Goal: Task Accomplishment & Management: Use online tool/utility

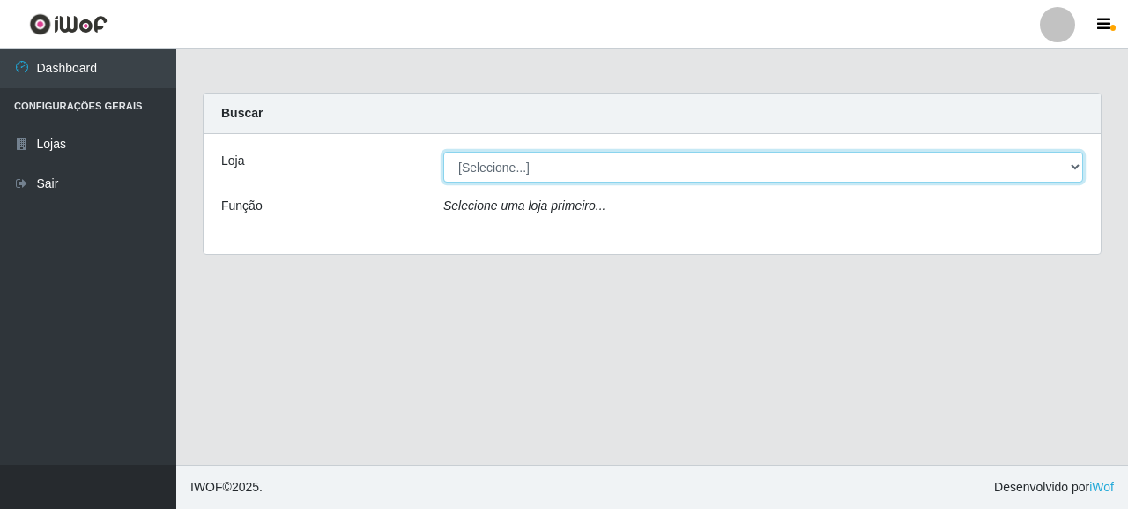
click at [486, 166] on select "[Selecione...] Supermercado Queiroz - [GEOGRAPHIC_DATA]" at bounding box center [763, 167] width 640 height 31
select select "496"
click at [443, 152] on select "[Selecione...] Supermercado Queiroz - [GEOGRAPHIC_DATA]" at bounding box center [763, 167] width 640 height 31
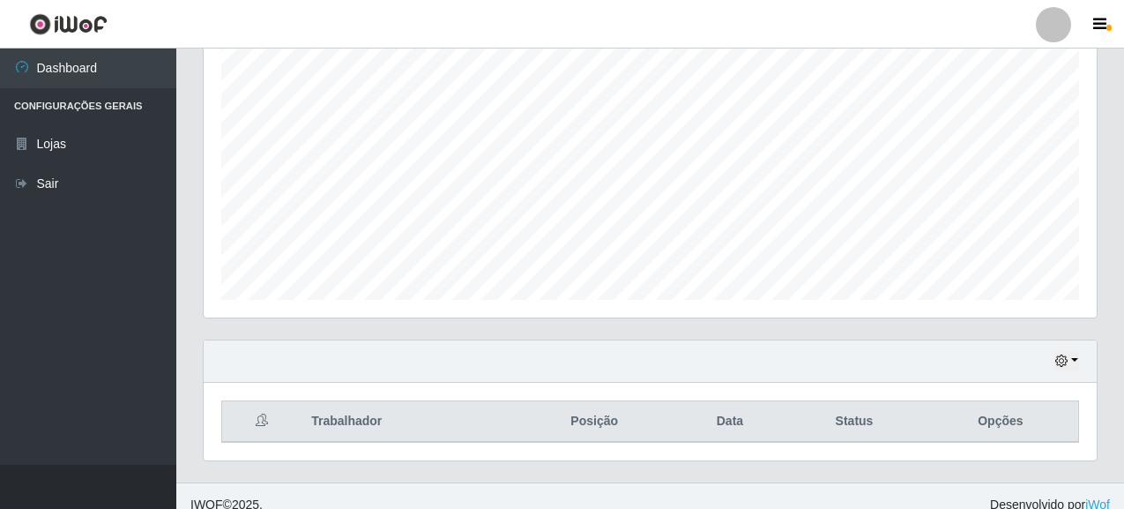
scroll to position [348, 0]
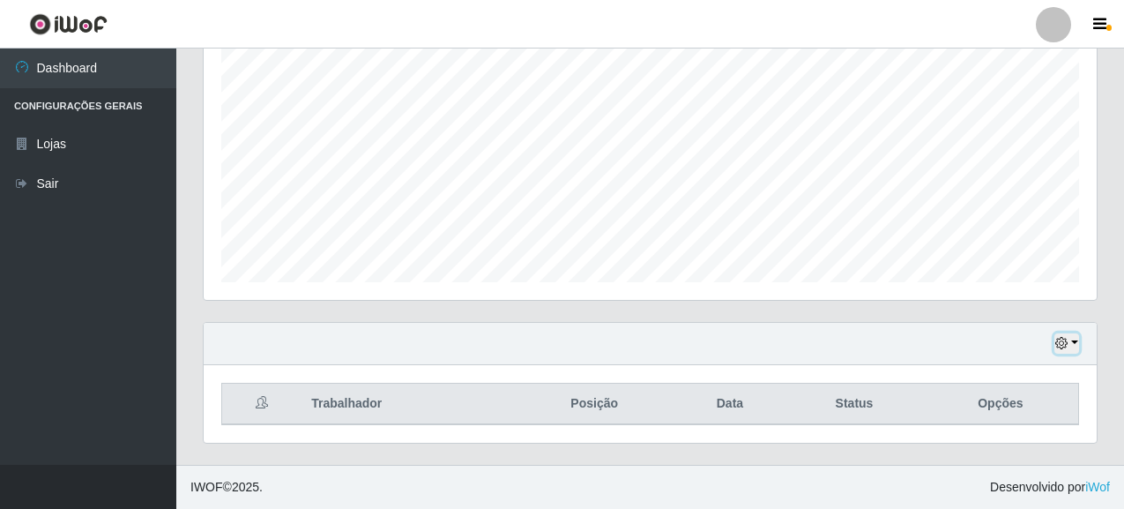
click at [1068, 352] on button "button" at bounding box center [1066, 343] width 25 height 20
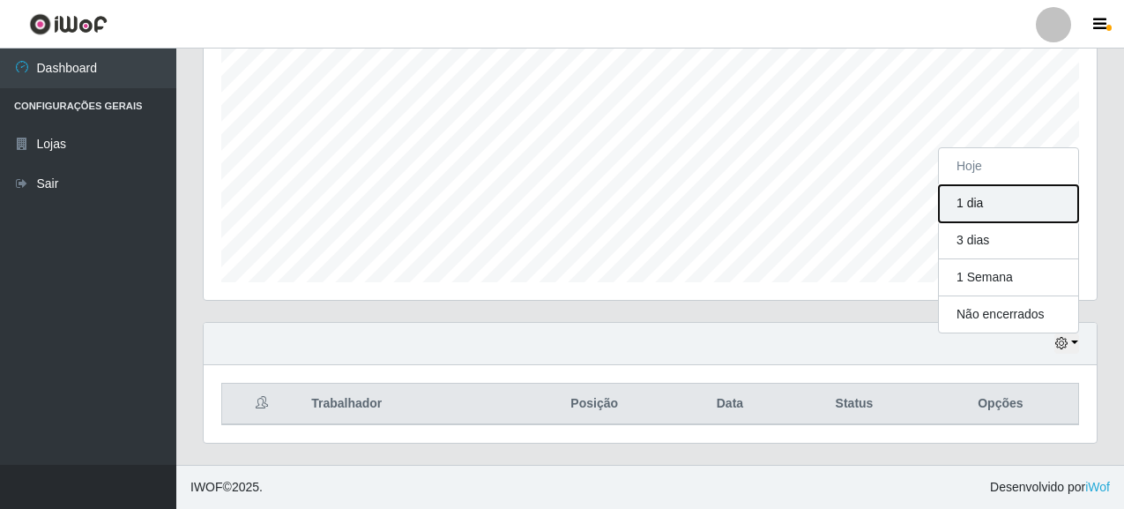
click at [963, 211] on button "1 dia" at bounding box center [1008, 203] width 139 height 37
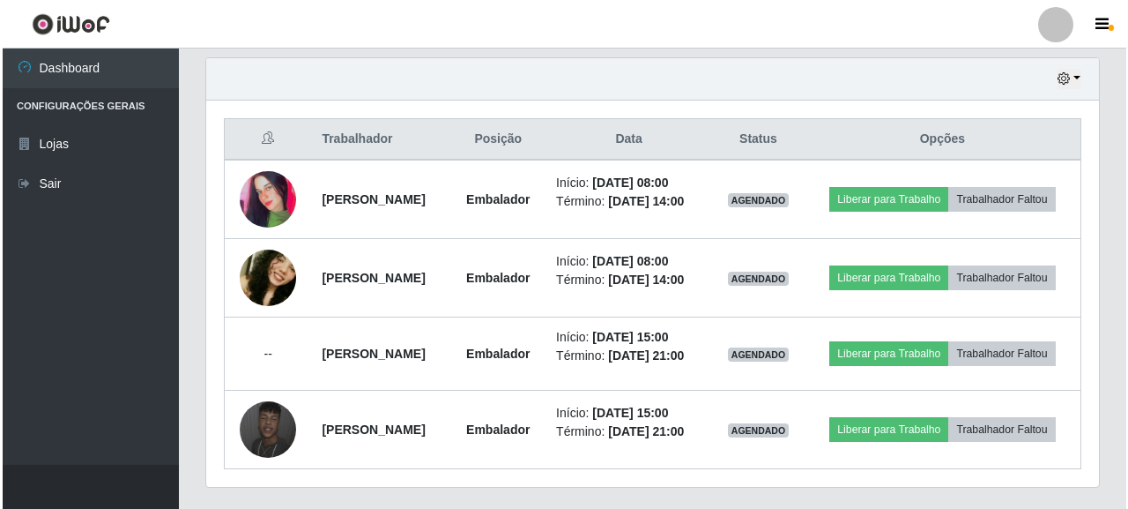
scroll to position [657, 0]
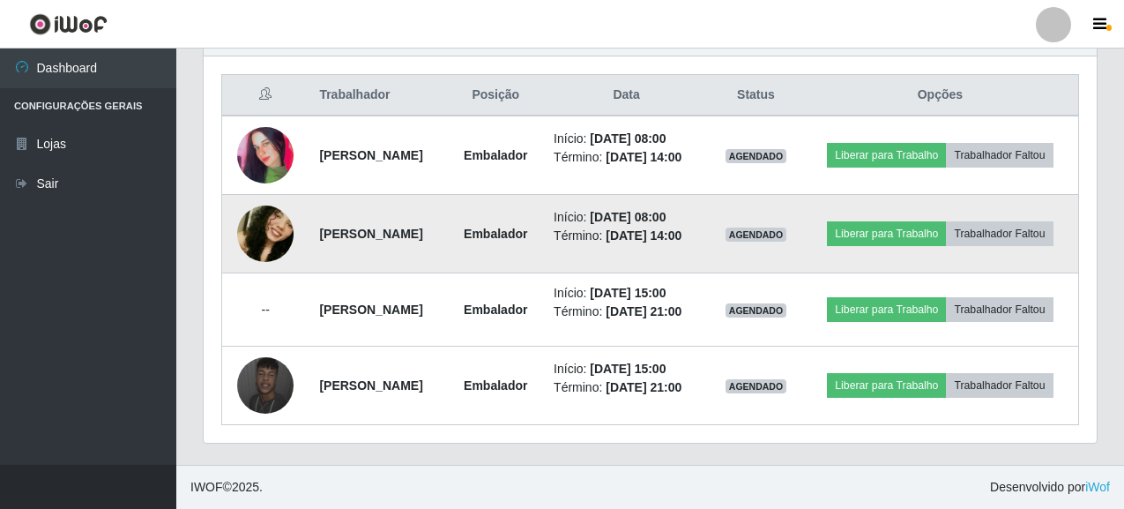
click at [264, 235] on img at bounding box center [265, 233] width 56 height 119
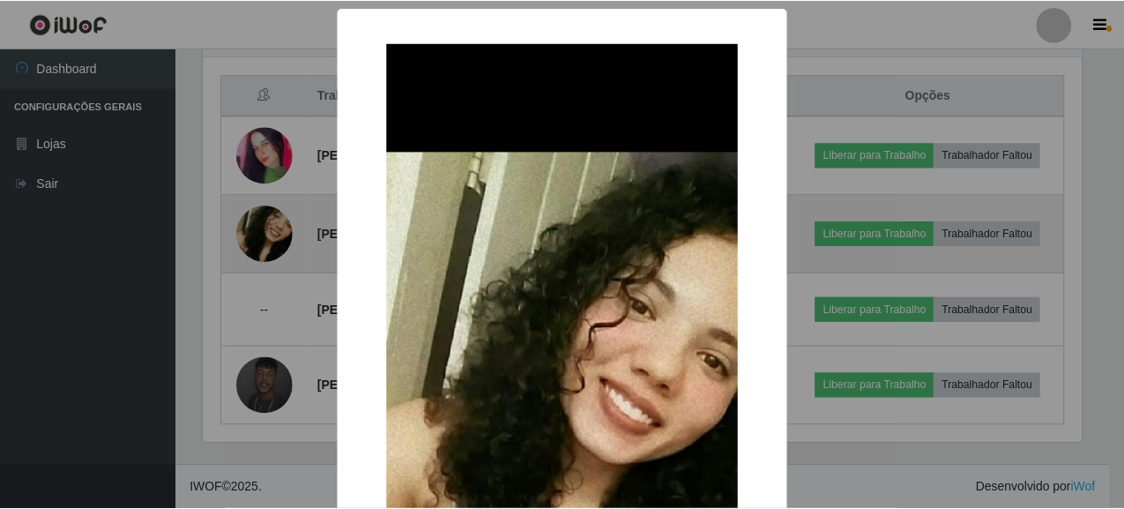
scroll to position [366, 883]
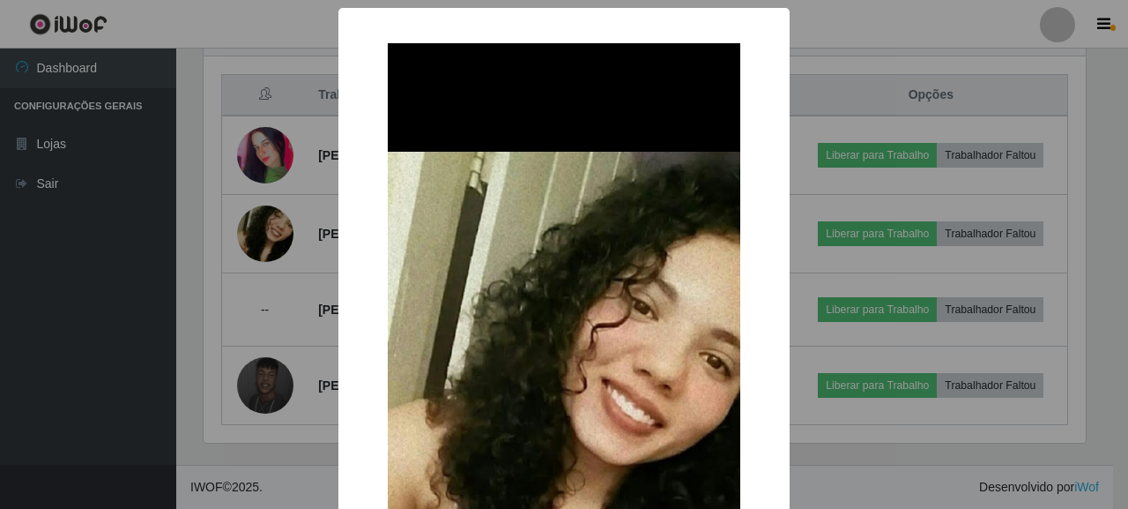
click at [255, 304] on div "× OK Cancel" at bounding box center [564, 254] width 1128 height 509
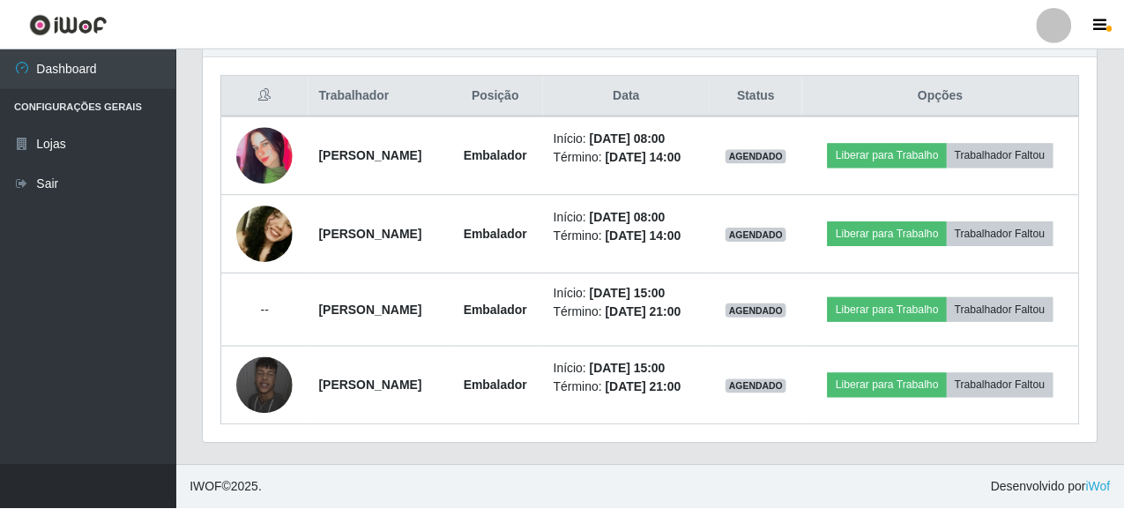
scroll to position [366, 893]
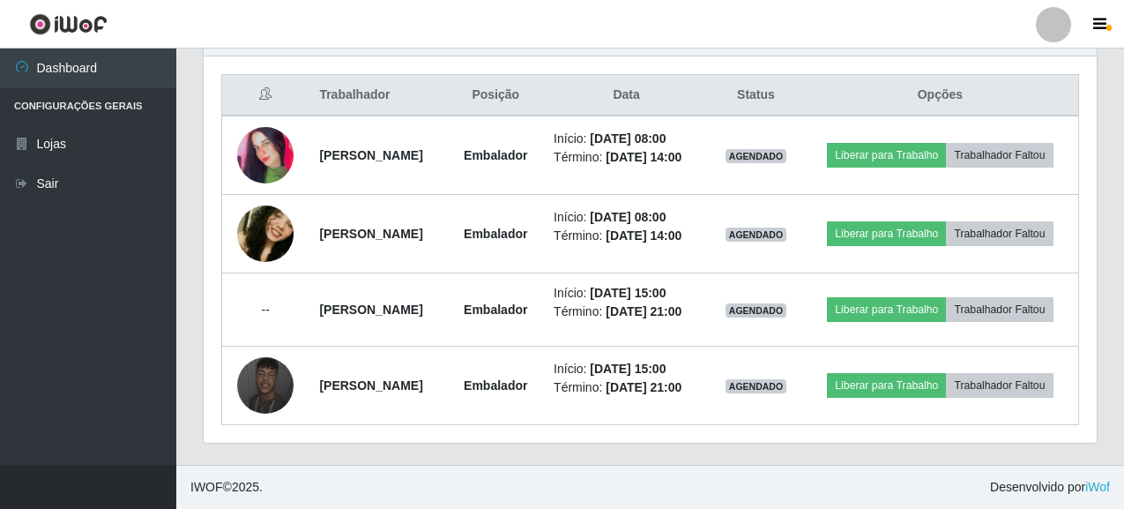
click at [255, 304] on td "--" at bounding box center [265, 309] width 87 height 73
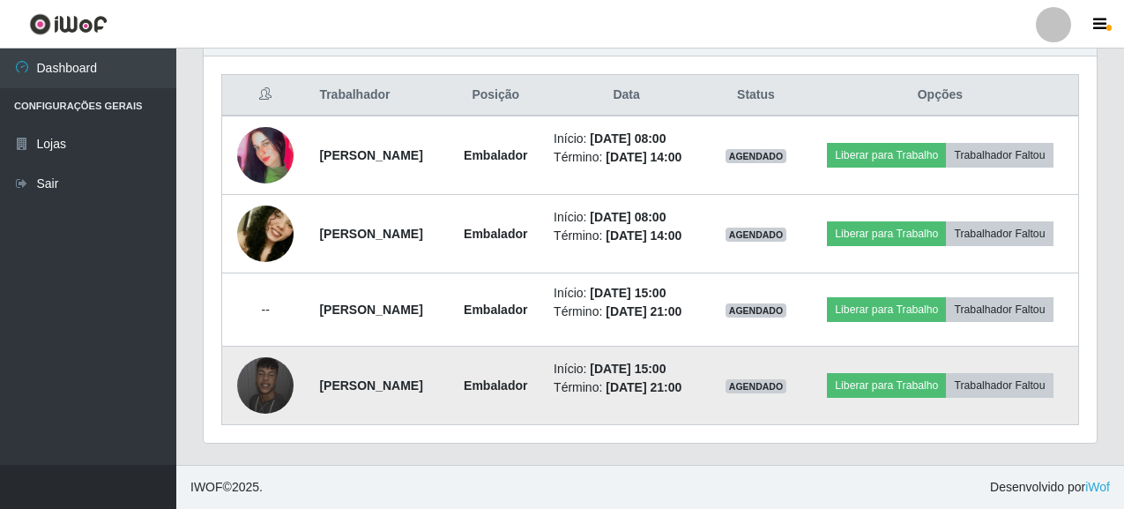
click at [272, 375] on img at bounding box center [265, 385] width 56 height 56
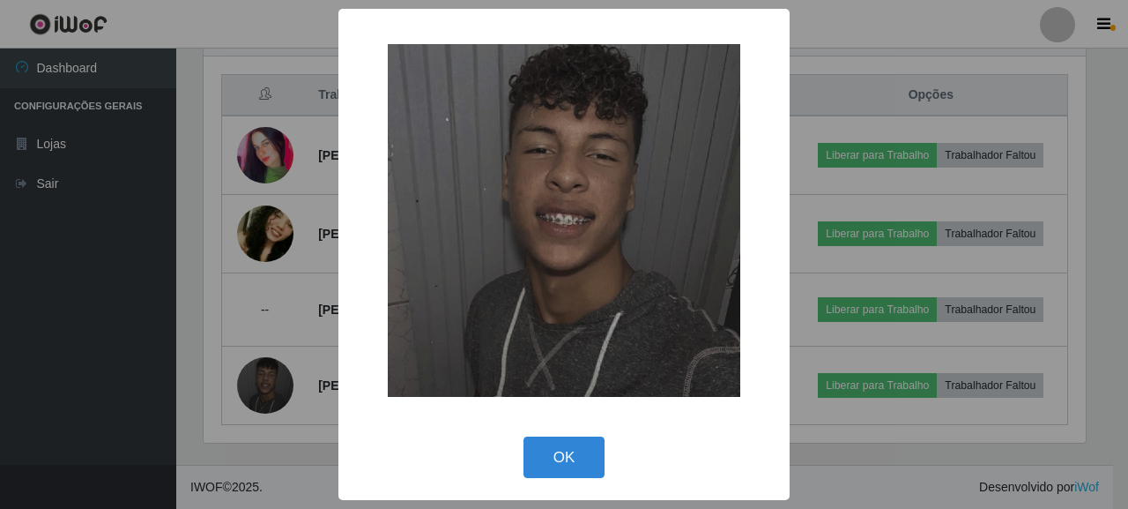
click at [99, 359] on div "× OK Cancel" at bounding box center [564, 254] width 1128 height 509
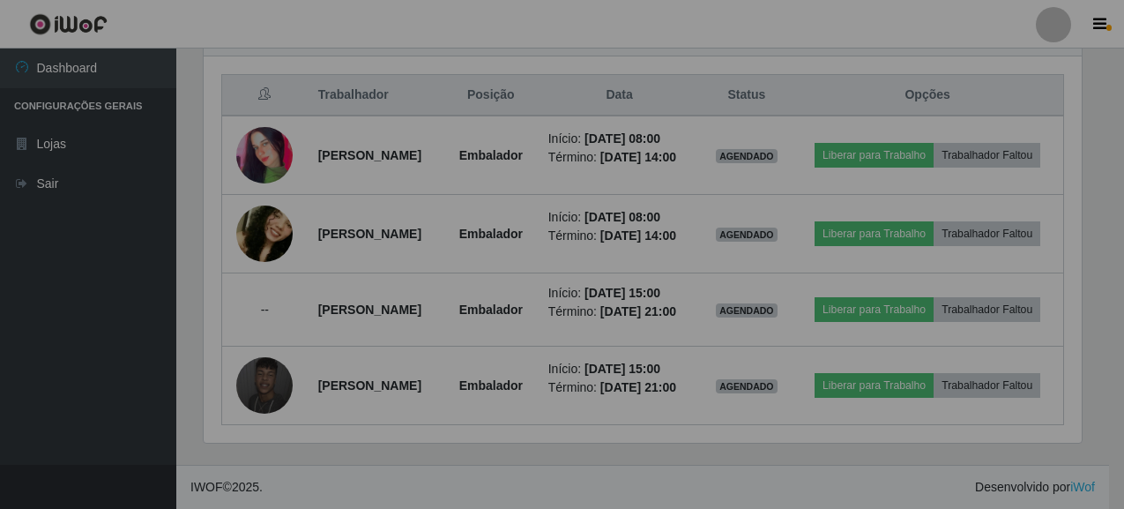
scroll to position [366, 893]
